Goal: Use online tool/utility: Use online tool/utility

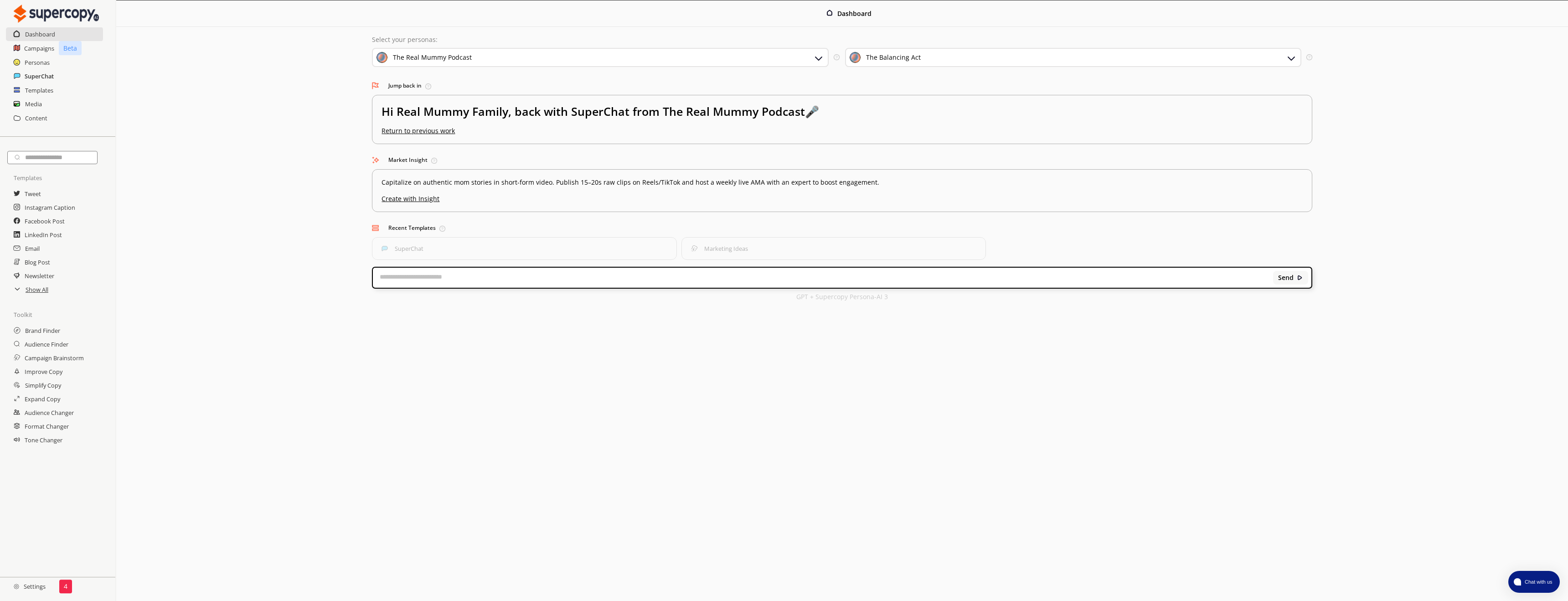
click at [37, 76] on h2 "SuperChat" at bounding box center [39, 76] width 29 height 13
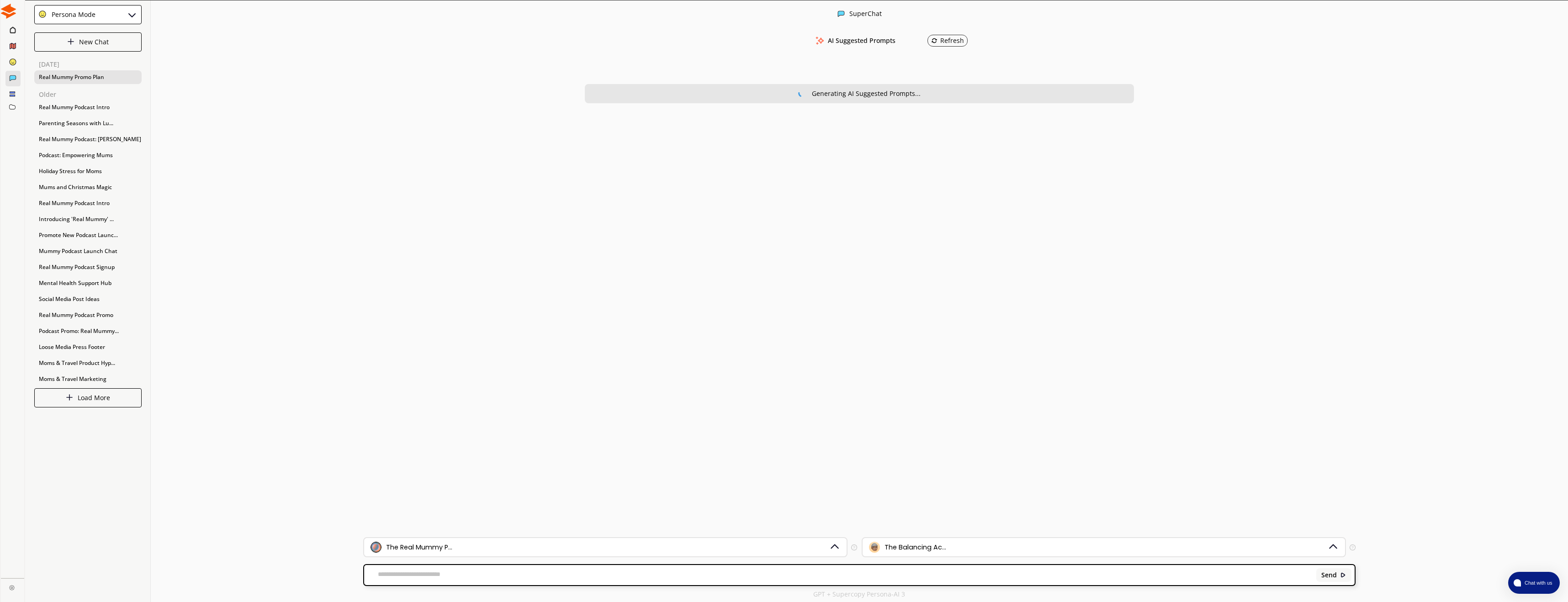
click at [92, 74] on div "Real Mummy Promo Plan" at bounding box center [88, 77] width 107 height 13
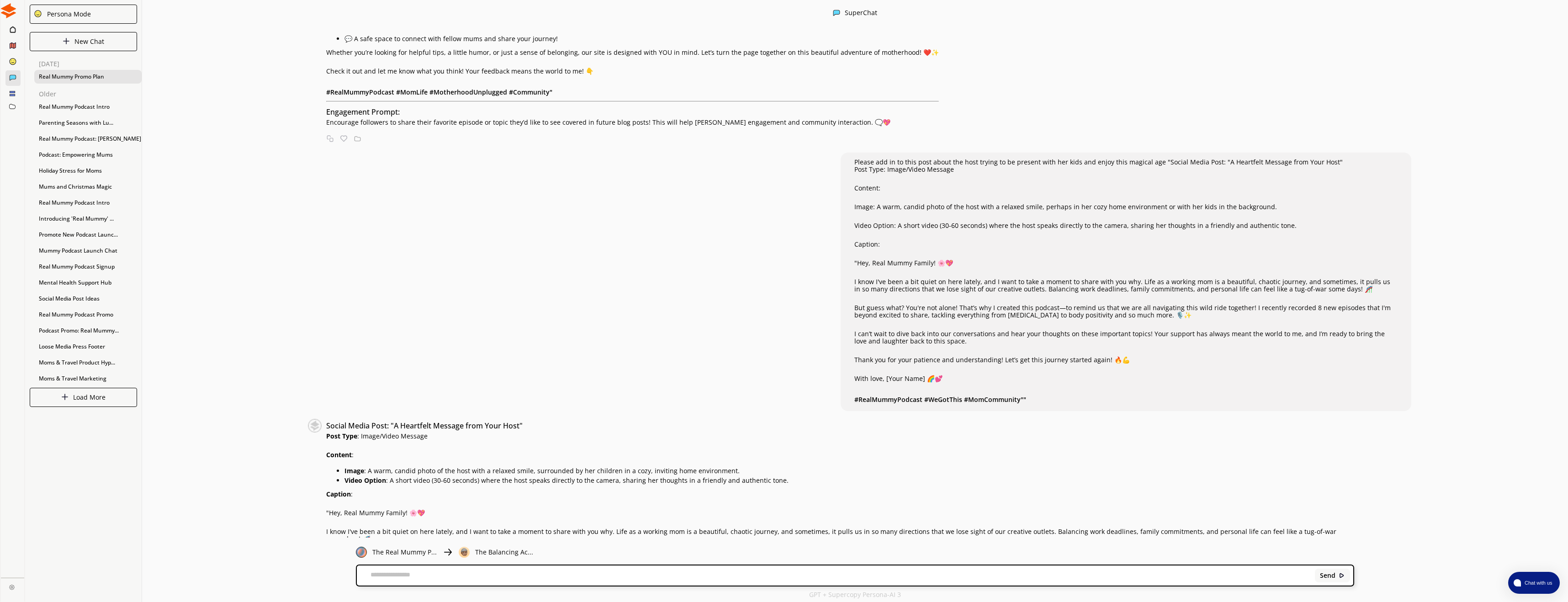
scroll to position [1478, 0]
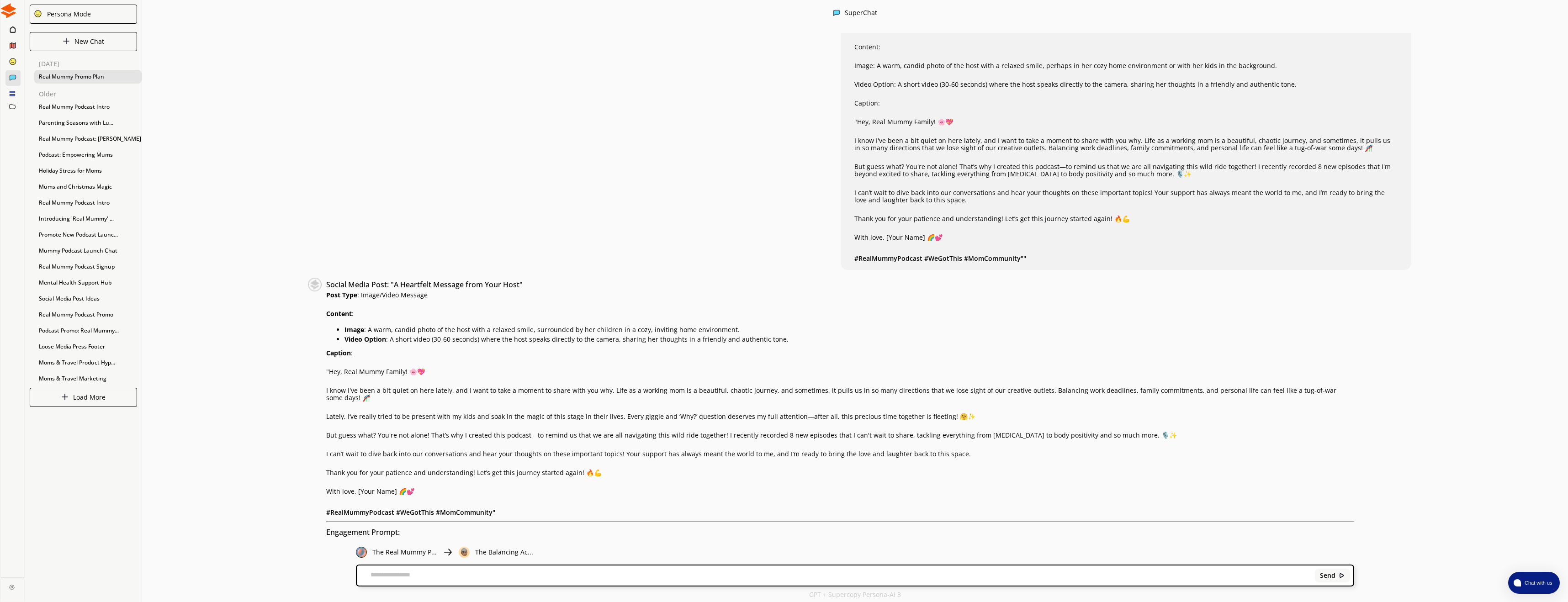
click at [435, 574] on textarea at bounding box center [834, 575] width 955 height 9
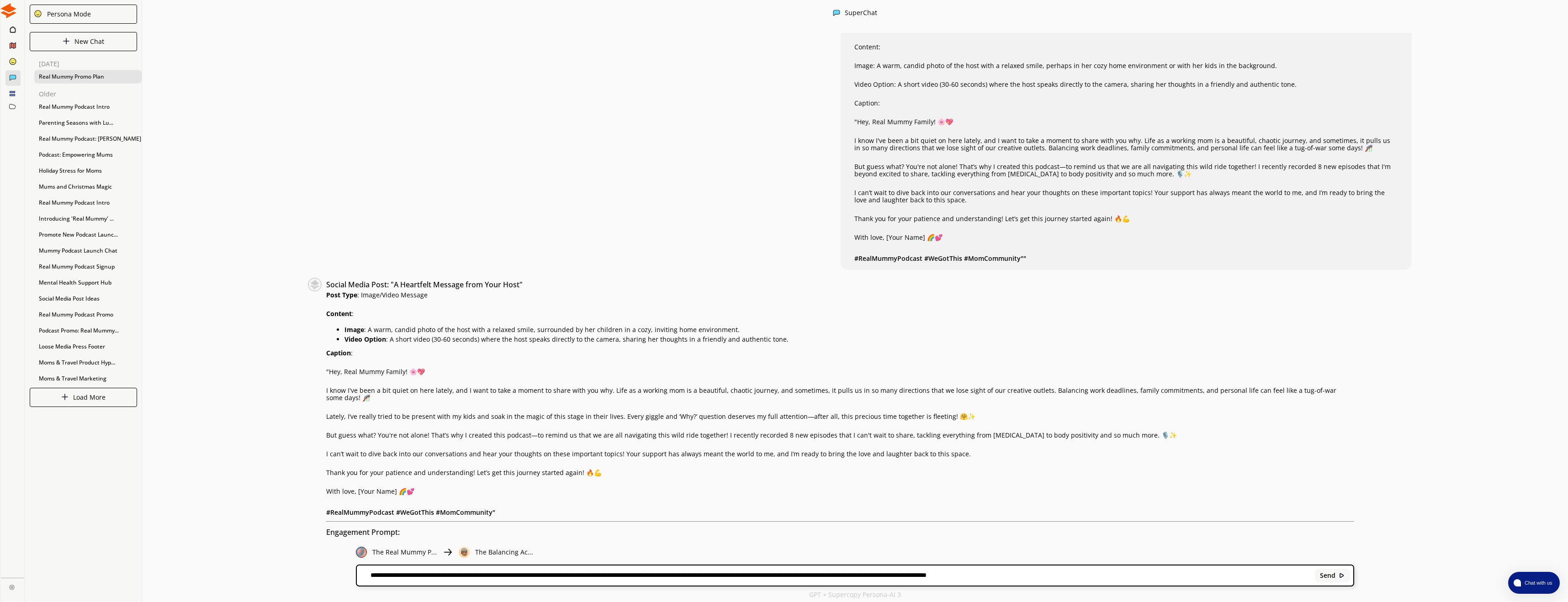
type textarea "**********"
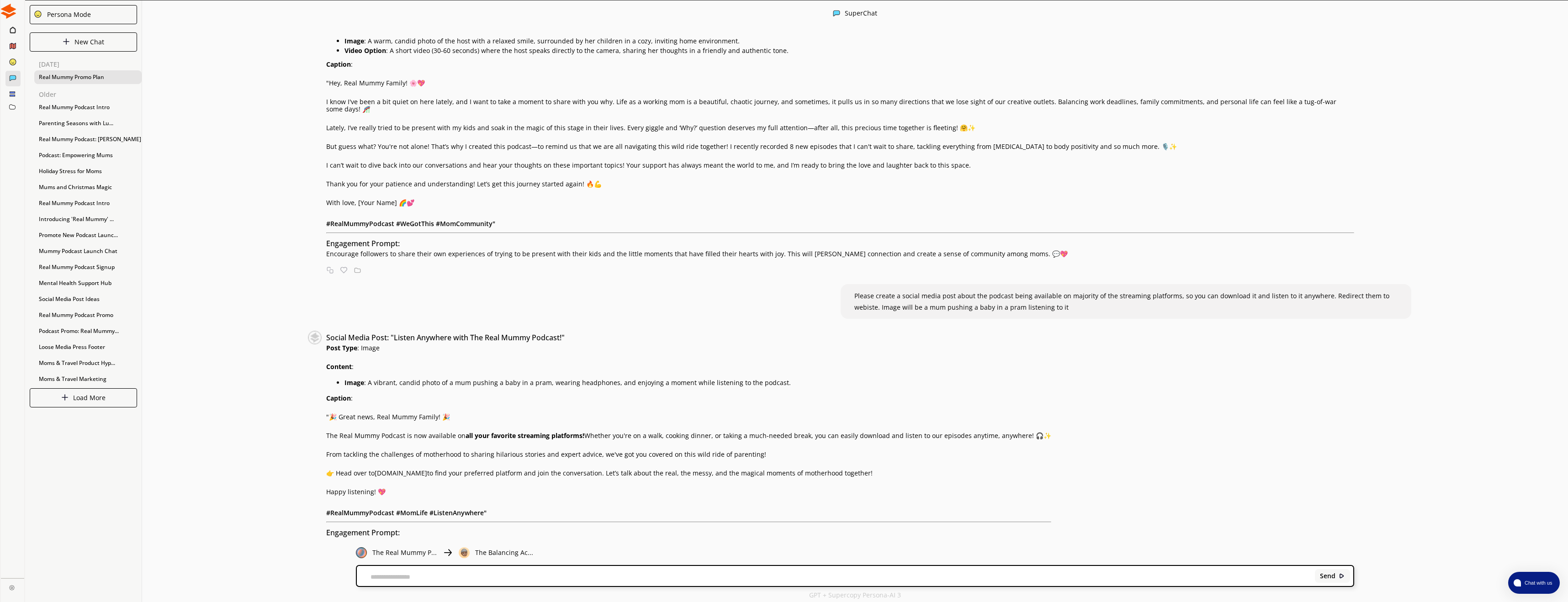
scroll to position [1, 0]
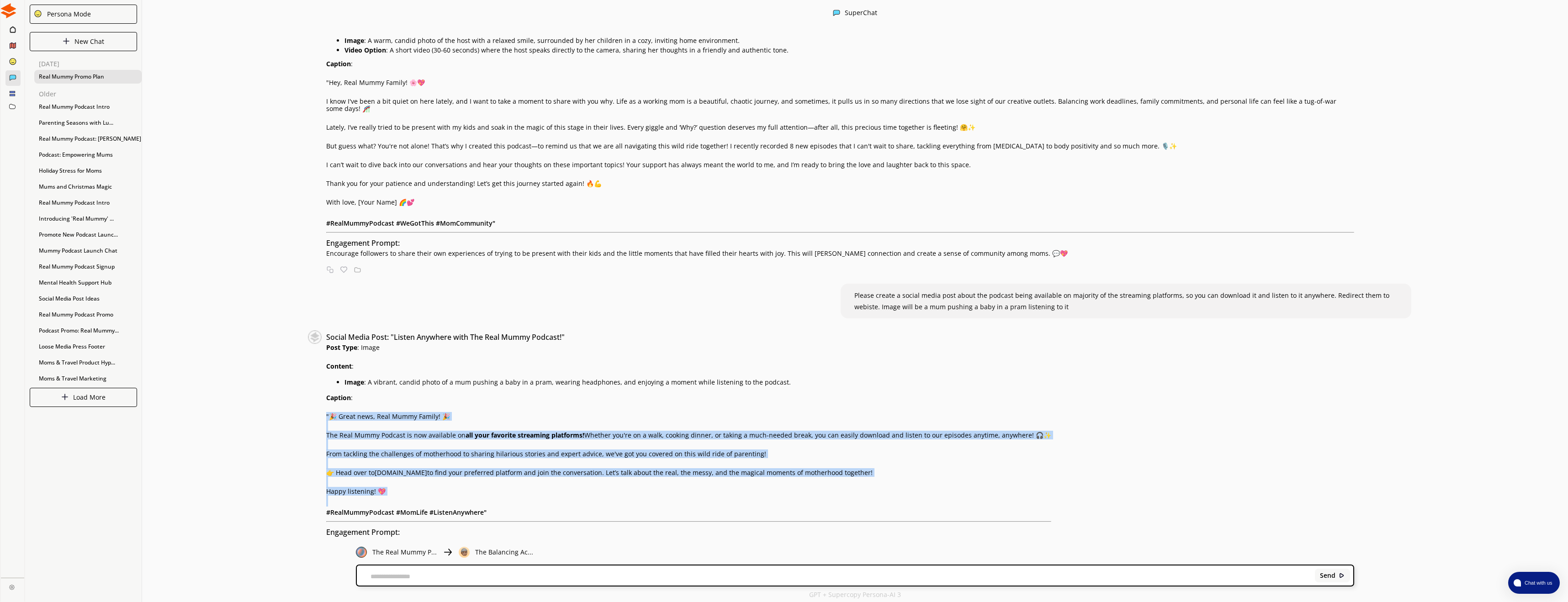
drag, startPoint x: 326, startPoint y: 387, endPoint x: 517, endPoint y: 493, distance: 218.4
click at [516, 493] on div "Social Media Post: "Listen Anywhere with The Real Mummy Podcast!" Post Type : I…" at bounding box center [689, 438] width 725 height 216
copy div ""🎉 Great news, Real Mummy Family! 🎉 The Real Mummy Podcast is now available on …"
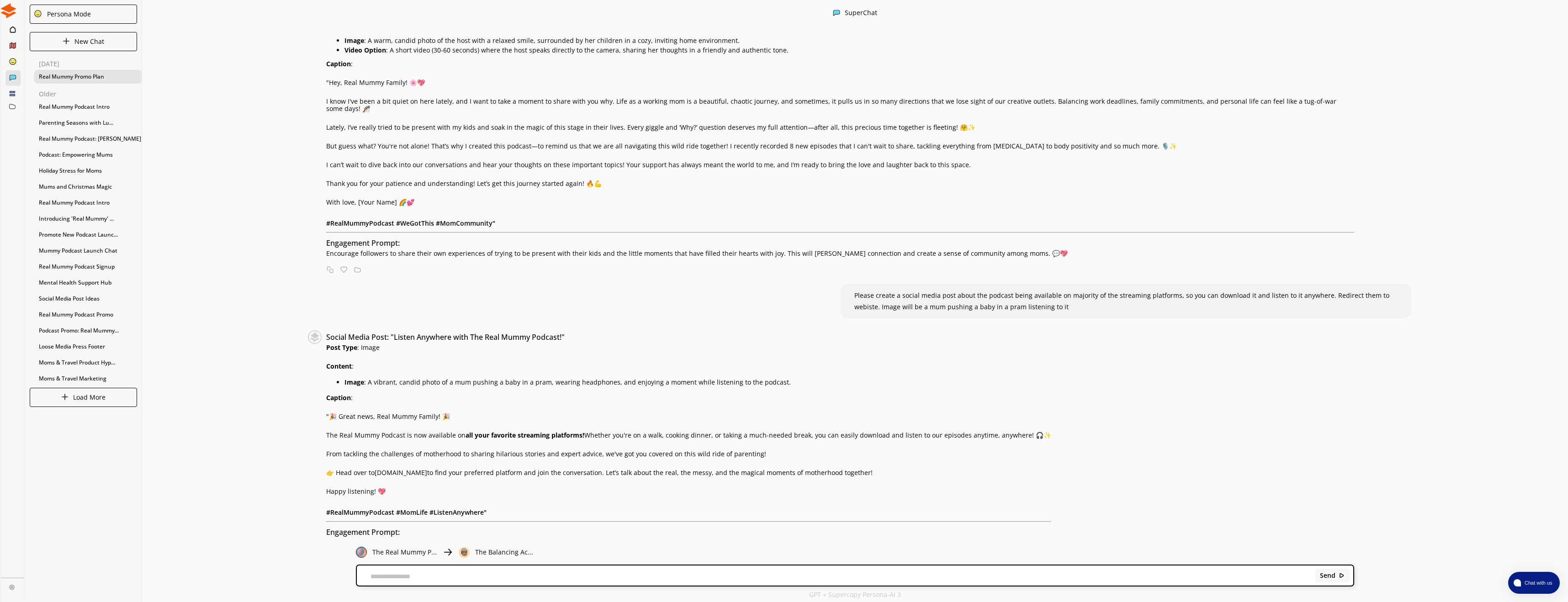
click at [192, 202] on div "Create a social media plan for the Real Mummy Host to share with her followers.…" at bounding box center [855, 285] width 1426 height 504
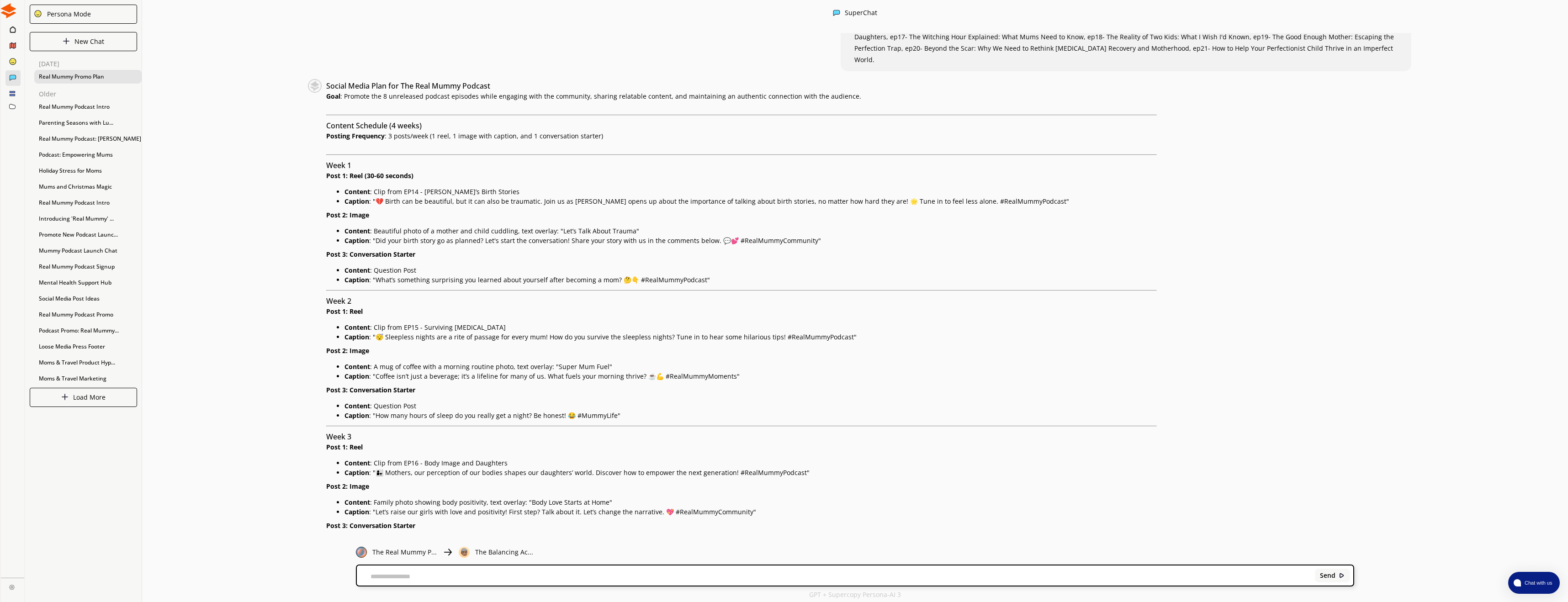
scroll to position [50, 0]
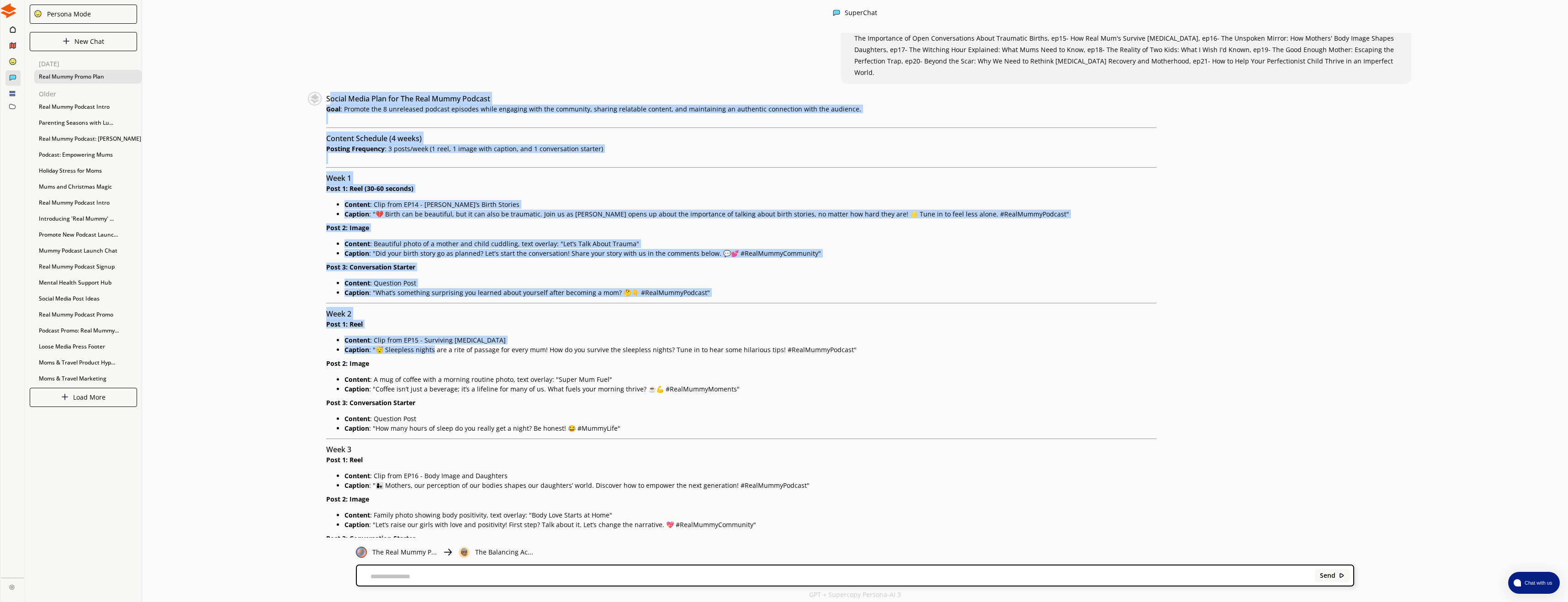
drag, startPoint x: 328, startPoint y: 84, endPoint x: 432, endPoint y: 339, distance: 275.4
click at [432, 339] on div "Social Media Plan for The Real Mummy Podcast Goal : Promote the 8 unreleased po…" at bounding box center [741, 443] width 830 height 703
click at [432, 346] on p "Caption : "😴 Sleepless nights are a rite of passage for every mum! How do you s…" at bounding box center [750, 350] width 812 height 7
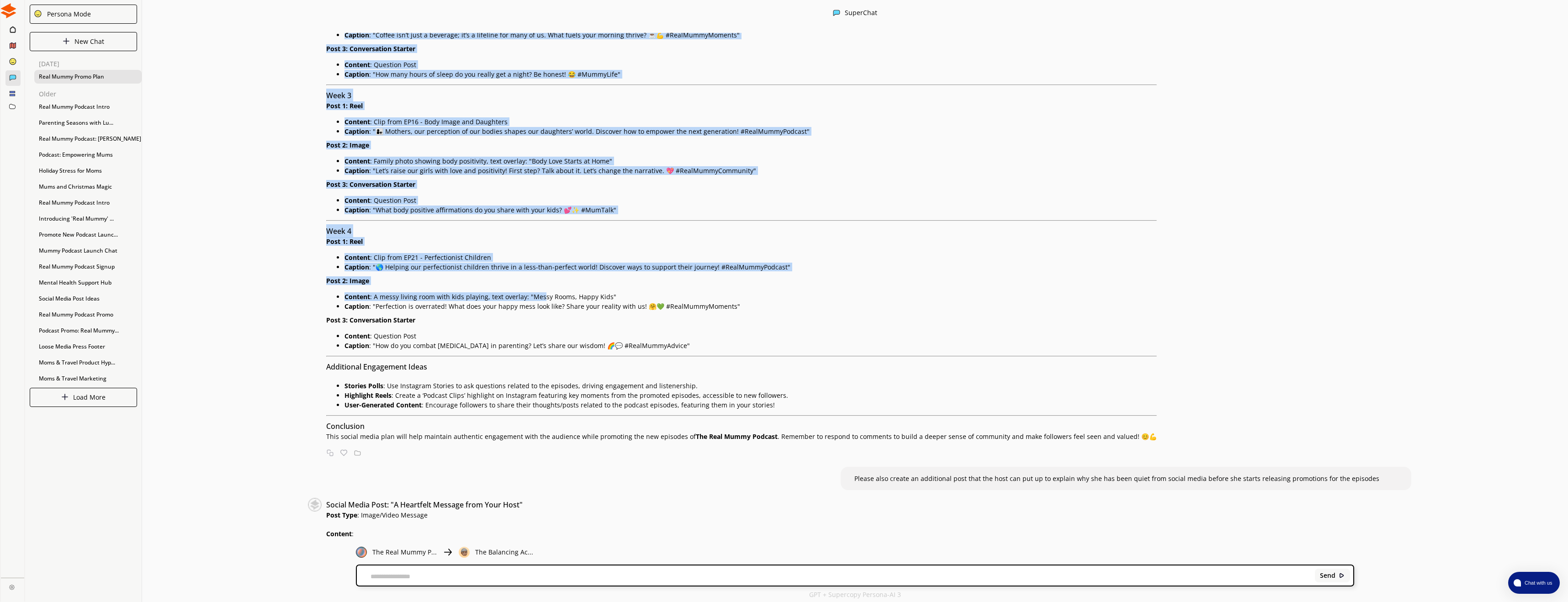
scroll to position [412, 0]
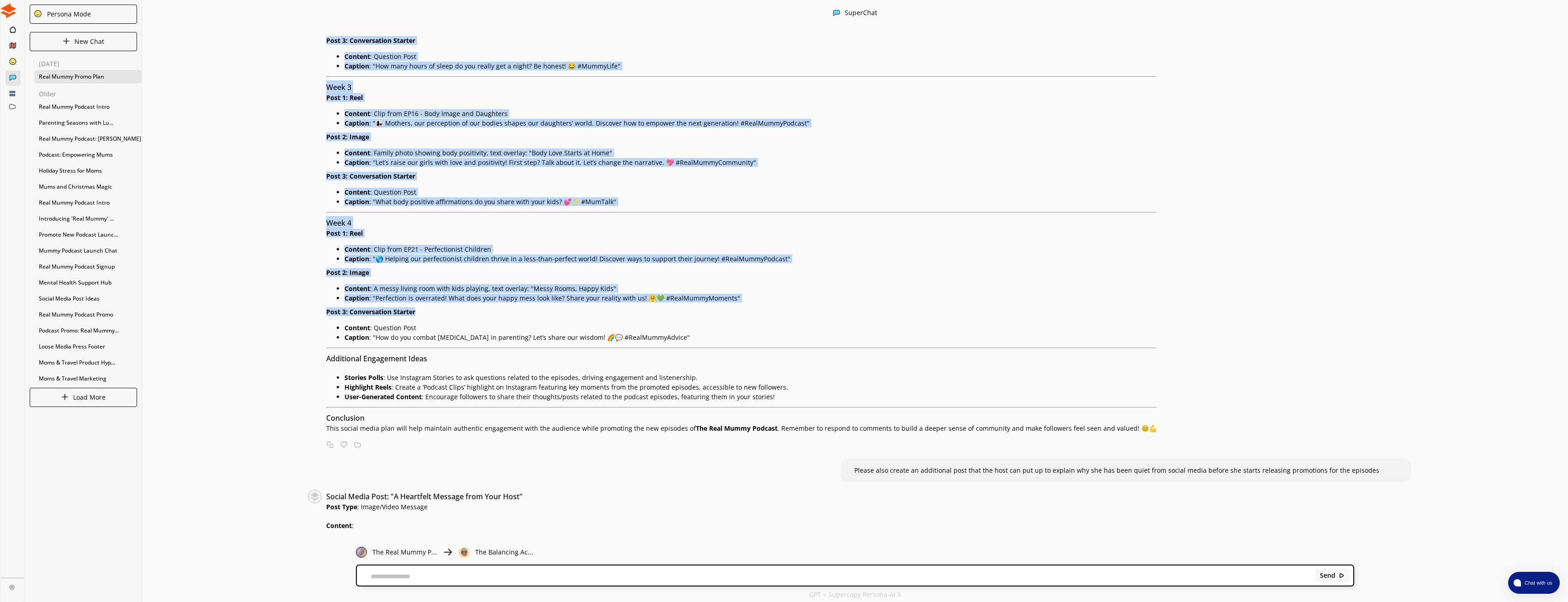
drag, startPoint x: 325, startPoint y: 85, endPoint x: 700, endPoint y: 336, distance: 451.2
click at [700, 336] on div "Social Media Plan for The Real Mummy Podcast Goal : Promote the 8 unreleased po…" at bounding box center [732, 81] width 849 height 703
copy div "Loremi Dolor Sita con Adi Elit Seddo Eiusmod Temp : Incidid utl 3 etdolorema al…"
